Goal: Navigation & Orientation: Find specific page/section

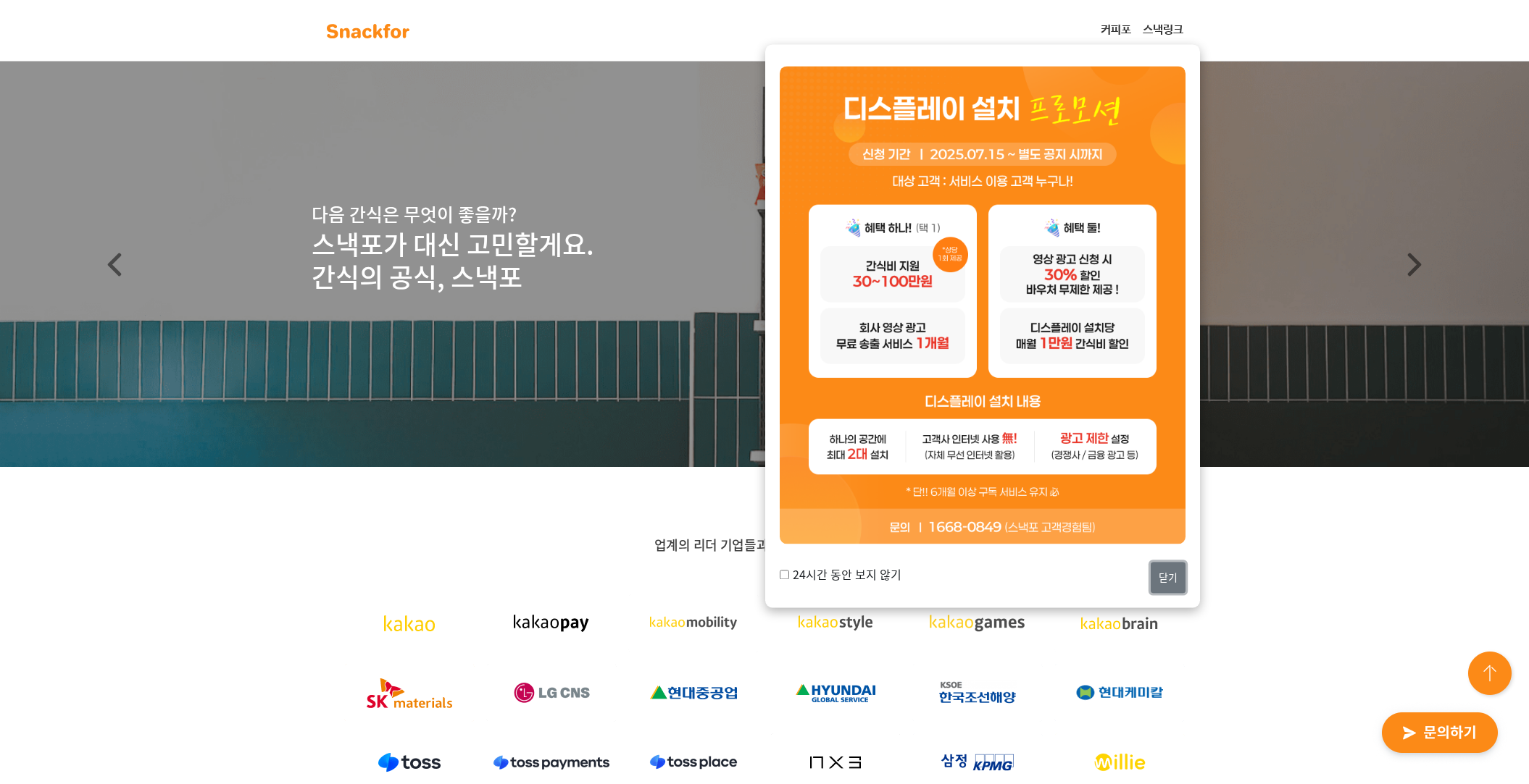
click at [1168, 581] on button "닫기" at bounding box center [1167, 578] width 35 height 31
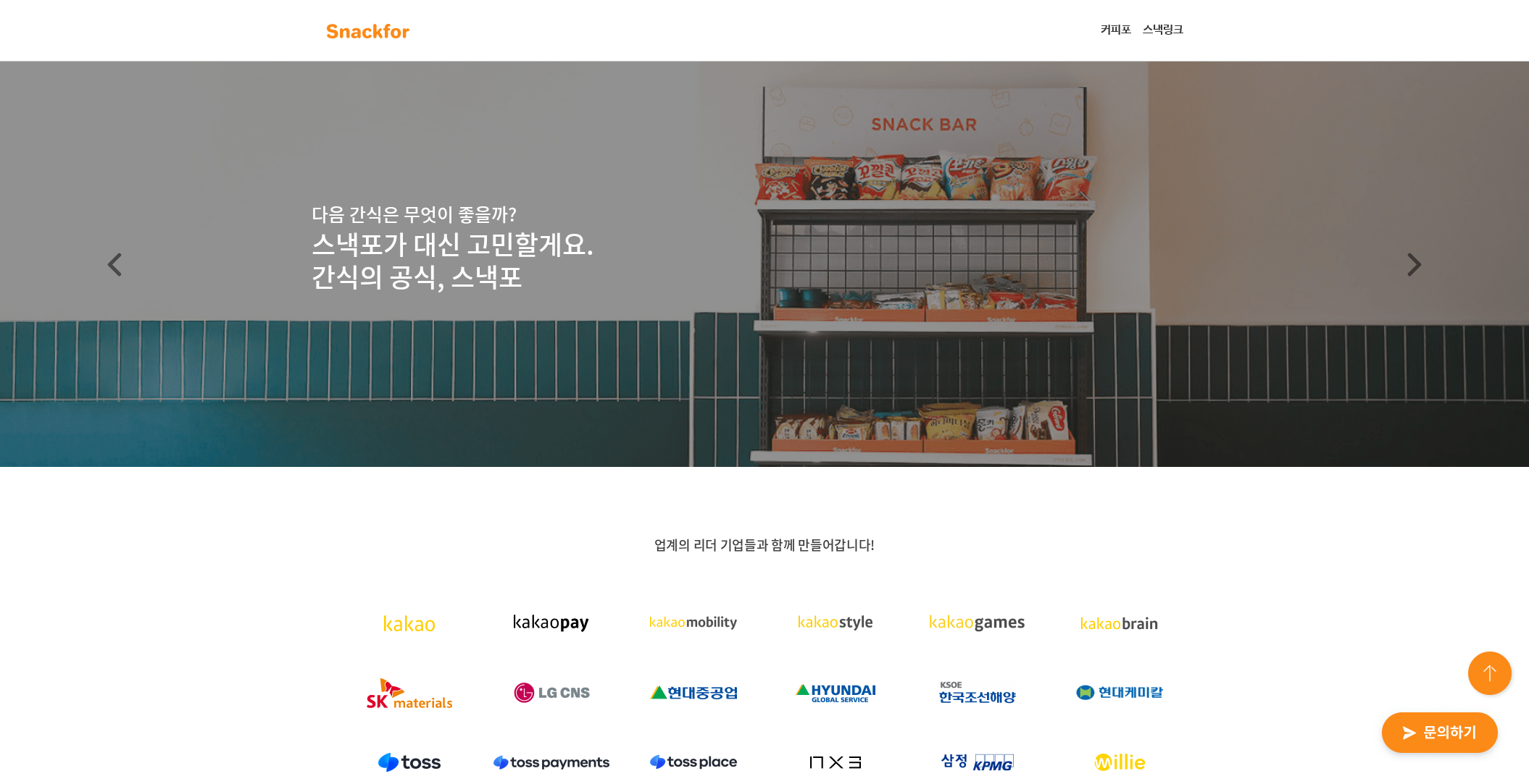
click at [1160, 32] on link "스낵링크" at bounding box center [1163, 30] width 53 height 29
click at [1095, 23] on link "커피포" at bounding box center [1115, 30] width 42 height 29
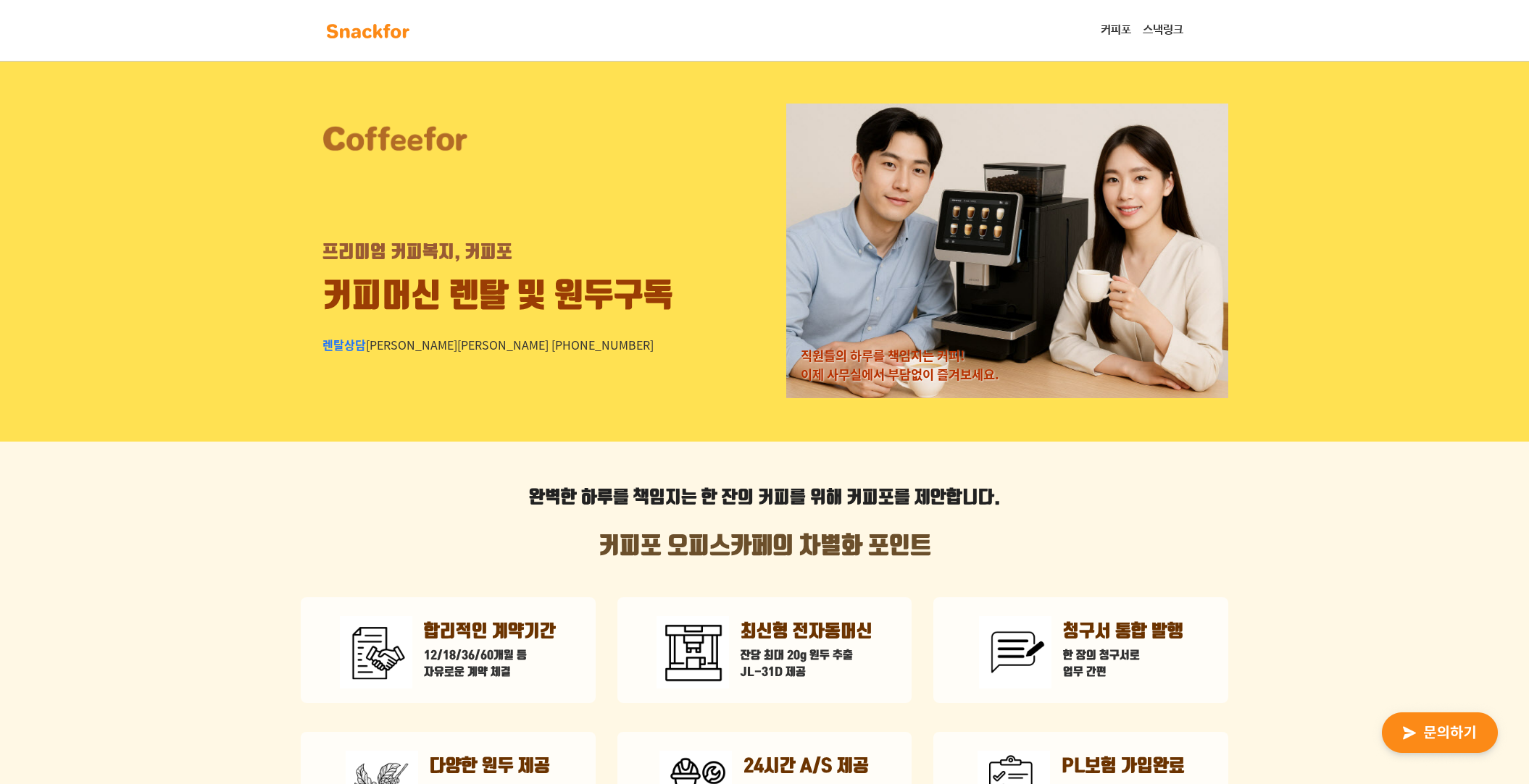
click at [356, 24] on img at bounding box center [368, 31] width 92 height 23
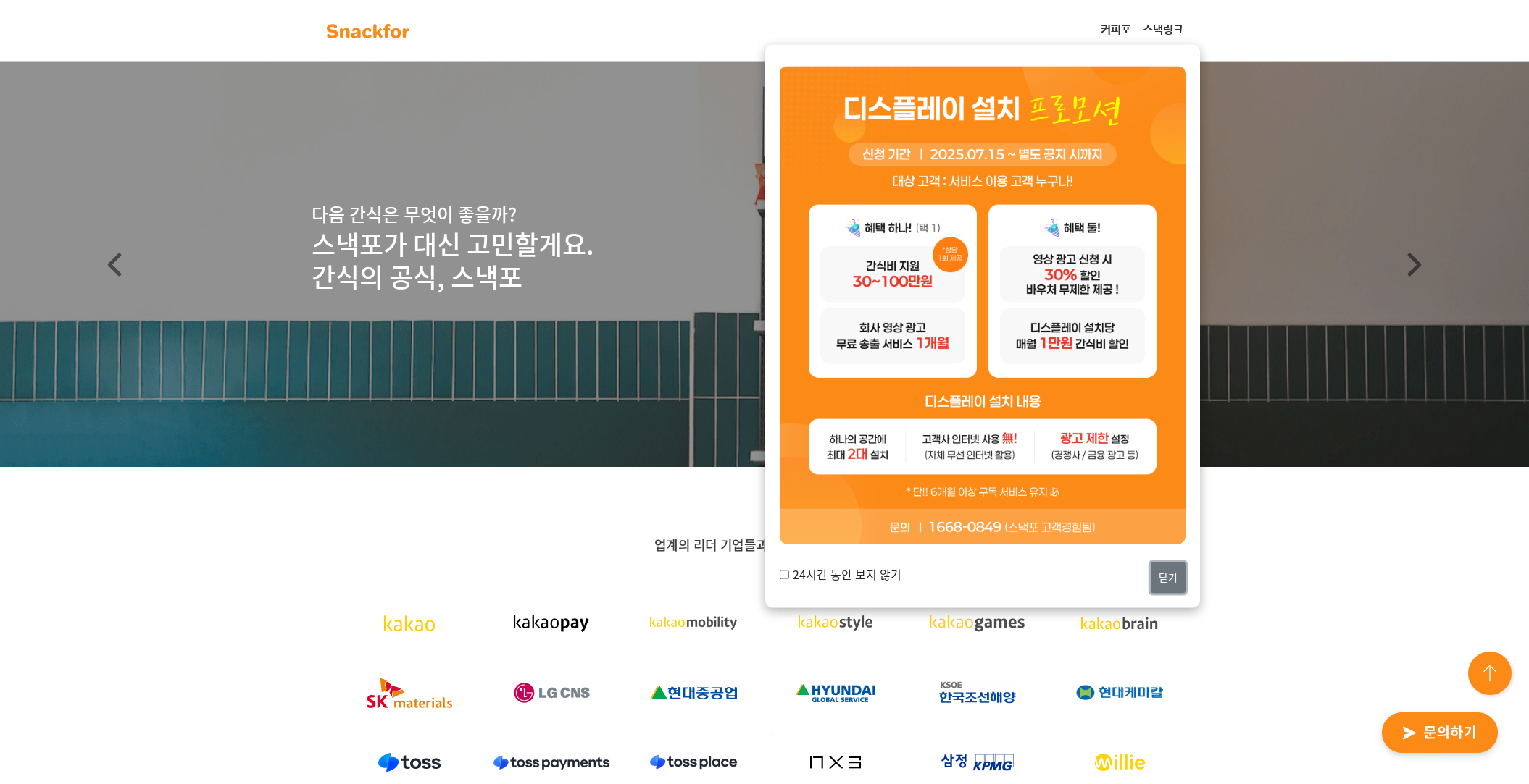
click at [1174, 590] on button "닫기" at bounding box center [1167, 578] width 35 height 31
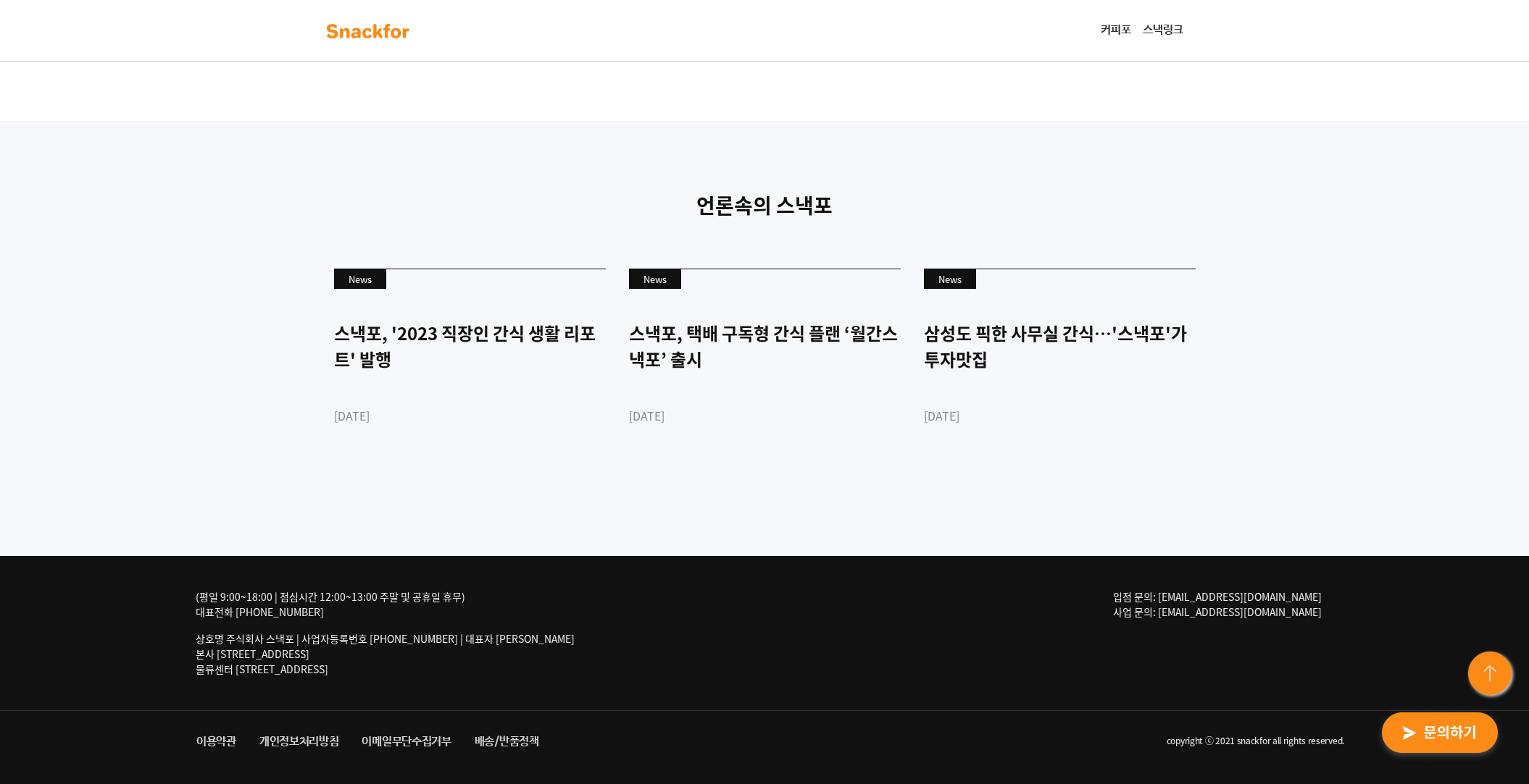
scroll to position [3826, 0]
